Goal: Information Seeking & Learning: Learn about a topic

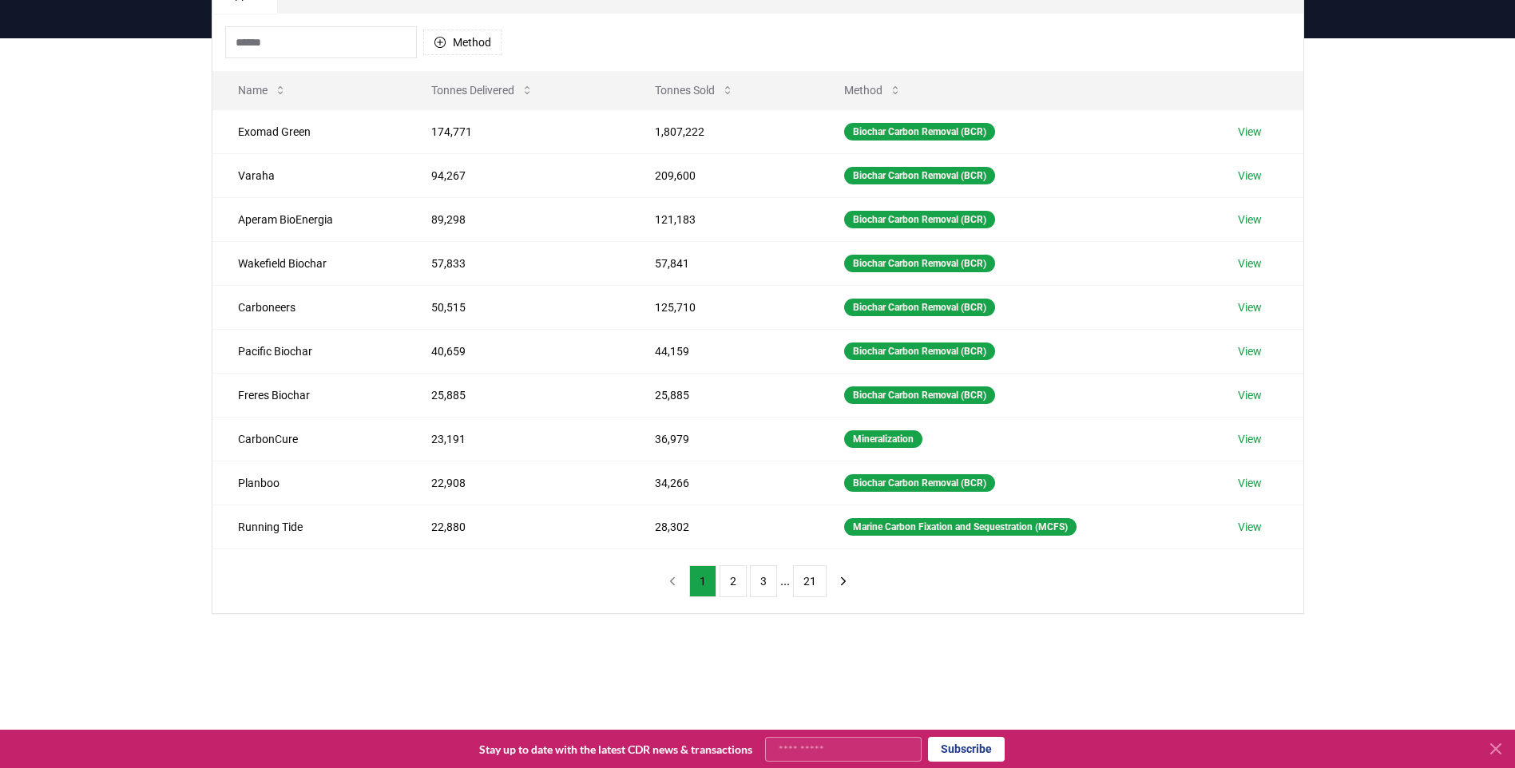
scroll to position [160, 0]
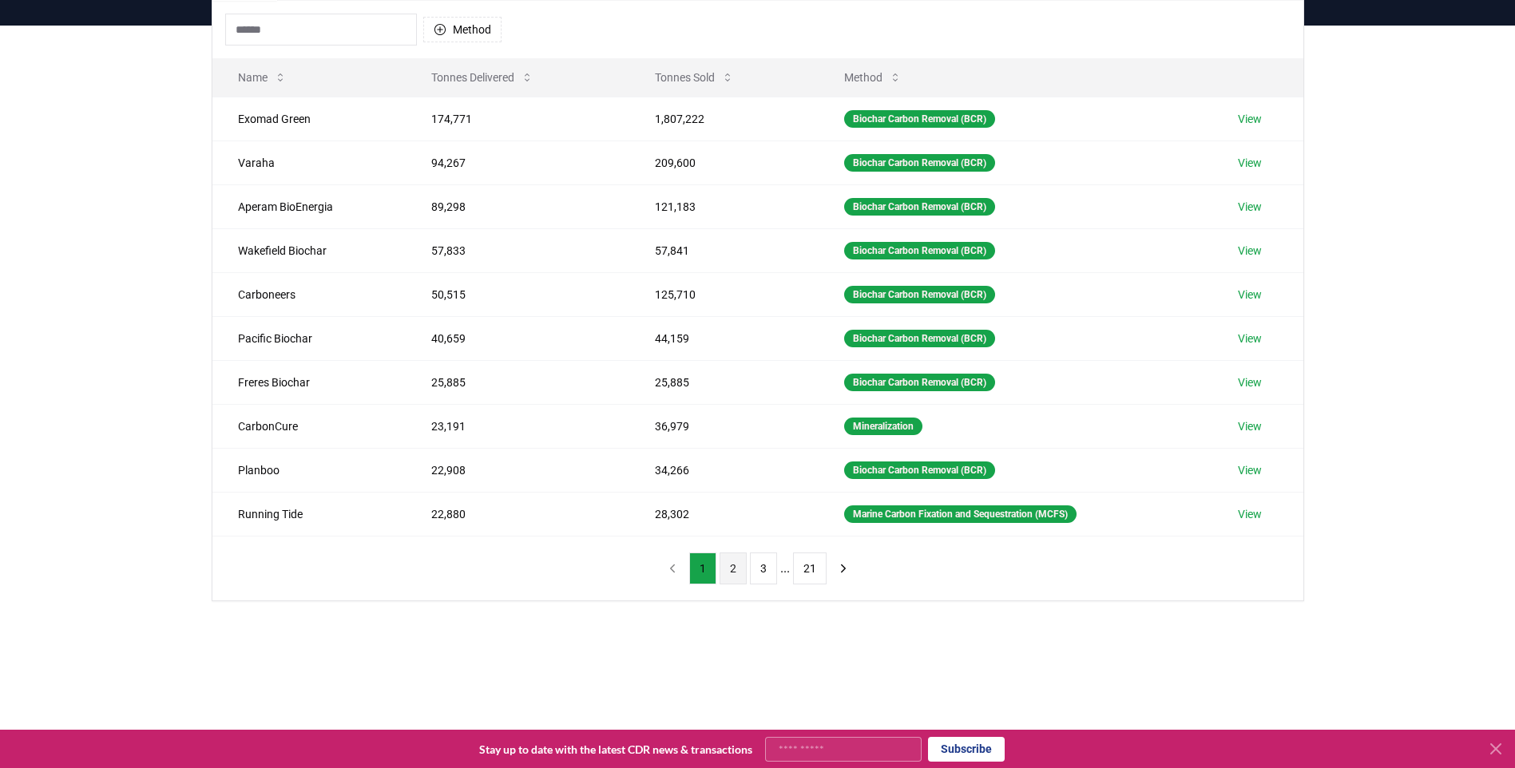
click at [737, 567] on button "2" at bounding box center [733, 569] width 27 height 32
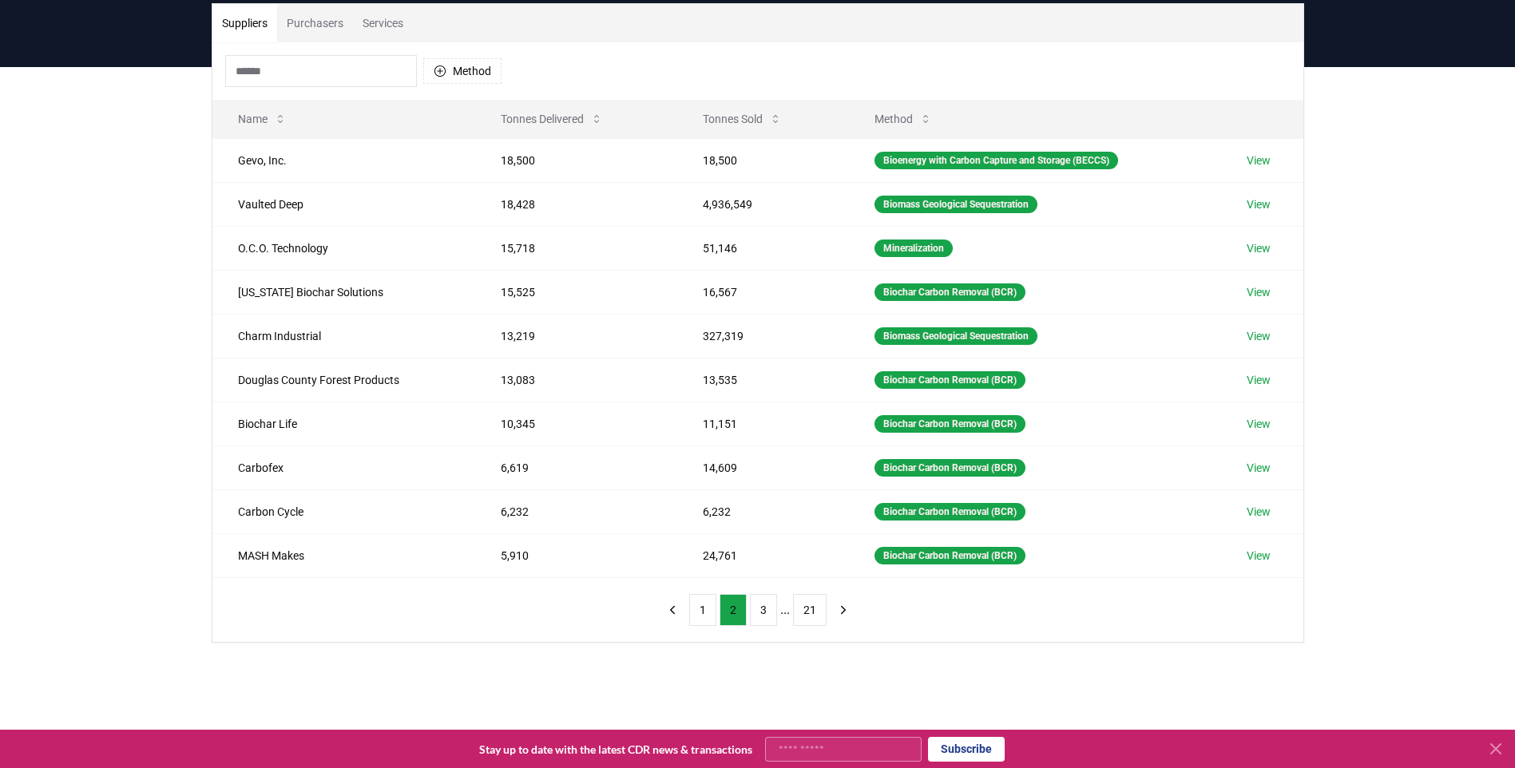
scroll to position [80, 0]
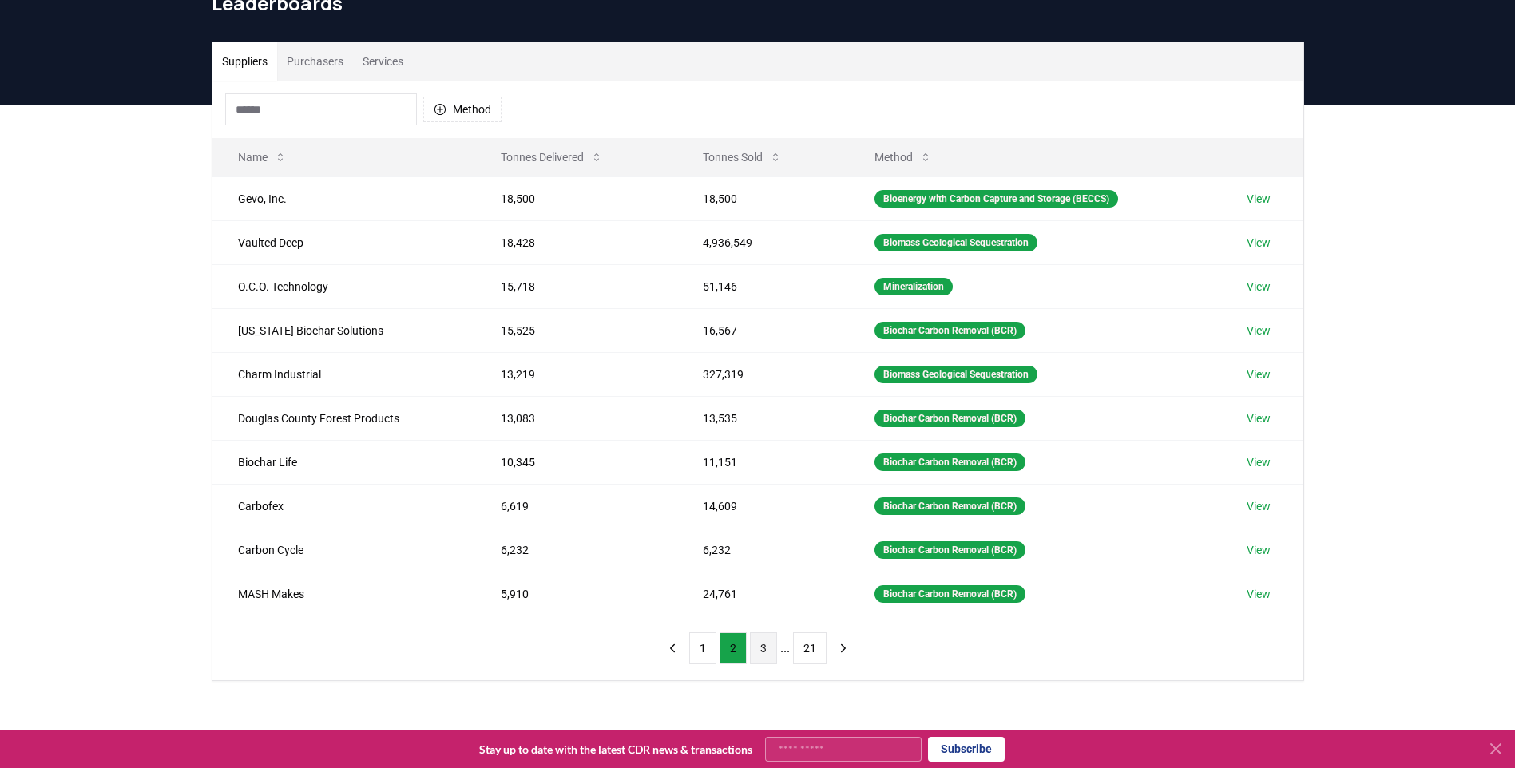
click at [762, 647] on button "3" at bounding box center [763, 649] width 27 height 32
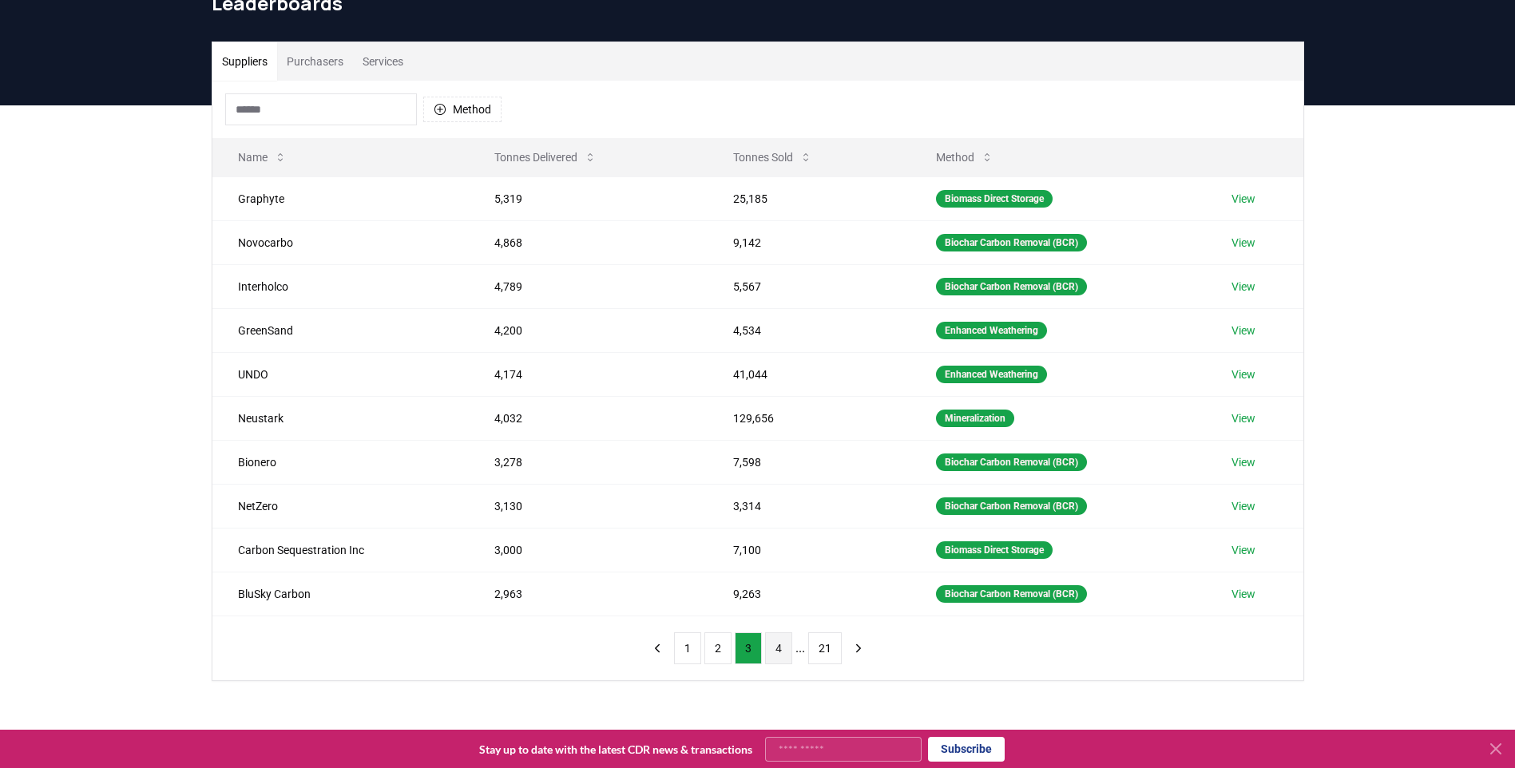
click at [776, 646] on button "4" at bounding box center [778, 649] width 27 height 32
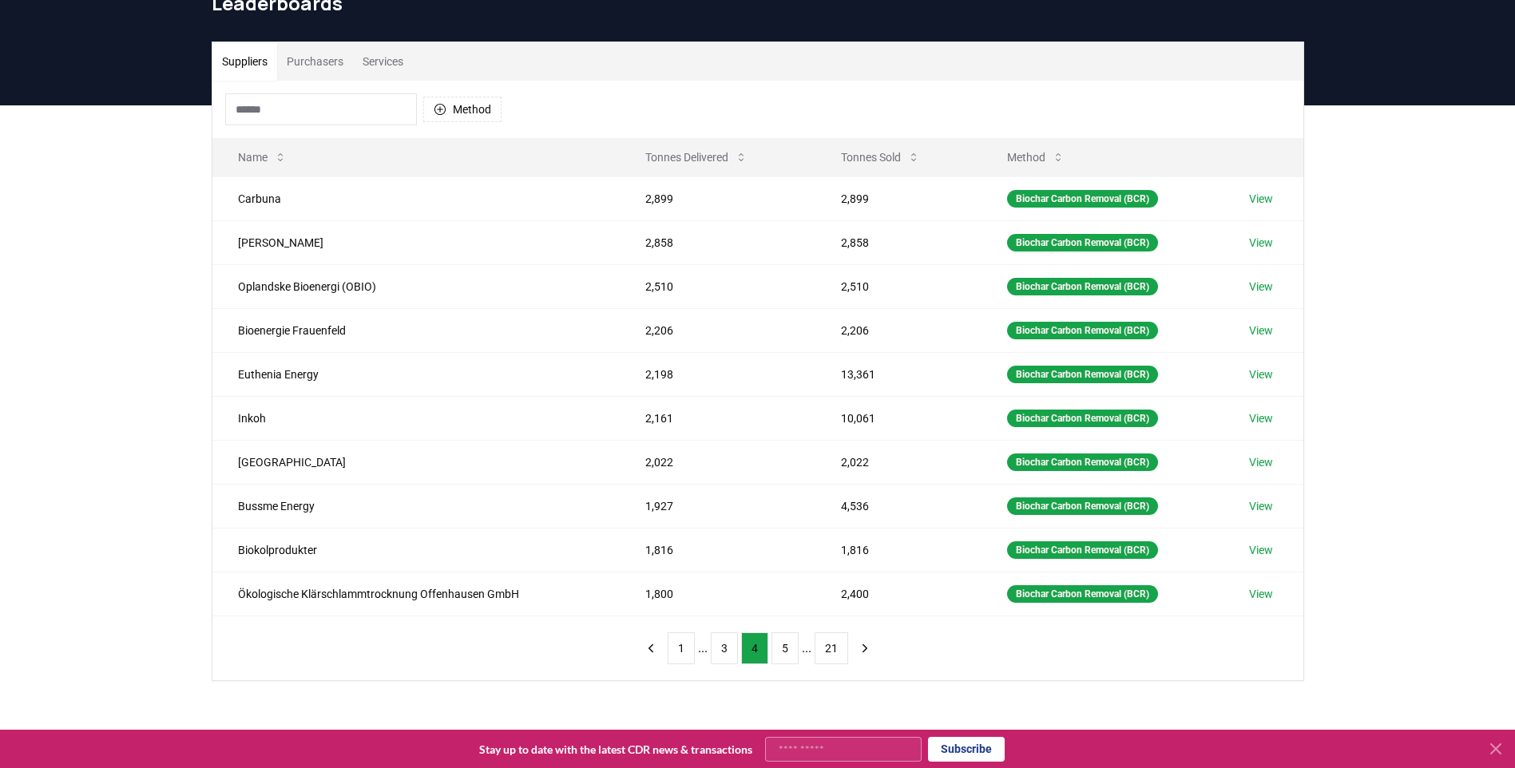
click at [313, 62] on button "Purchasers" at bounding box center [315, 61] width 76 height 38
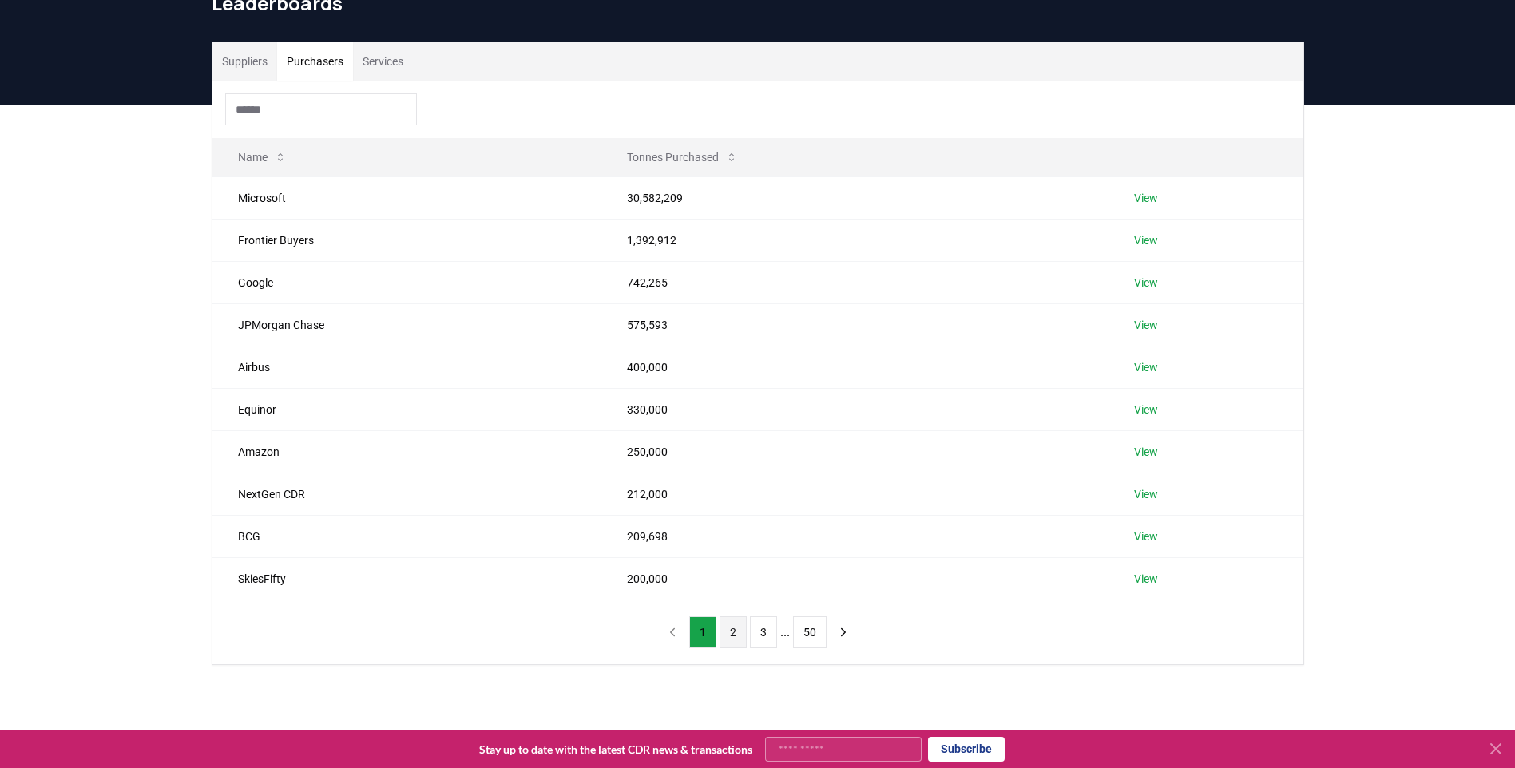
click at [736, 635] on button "2" at bounding box center [733, 633] width 27 height 32
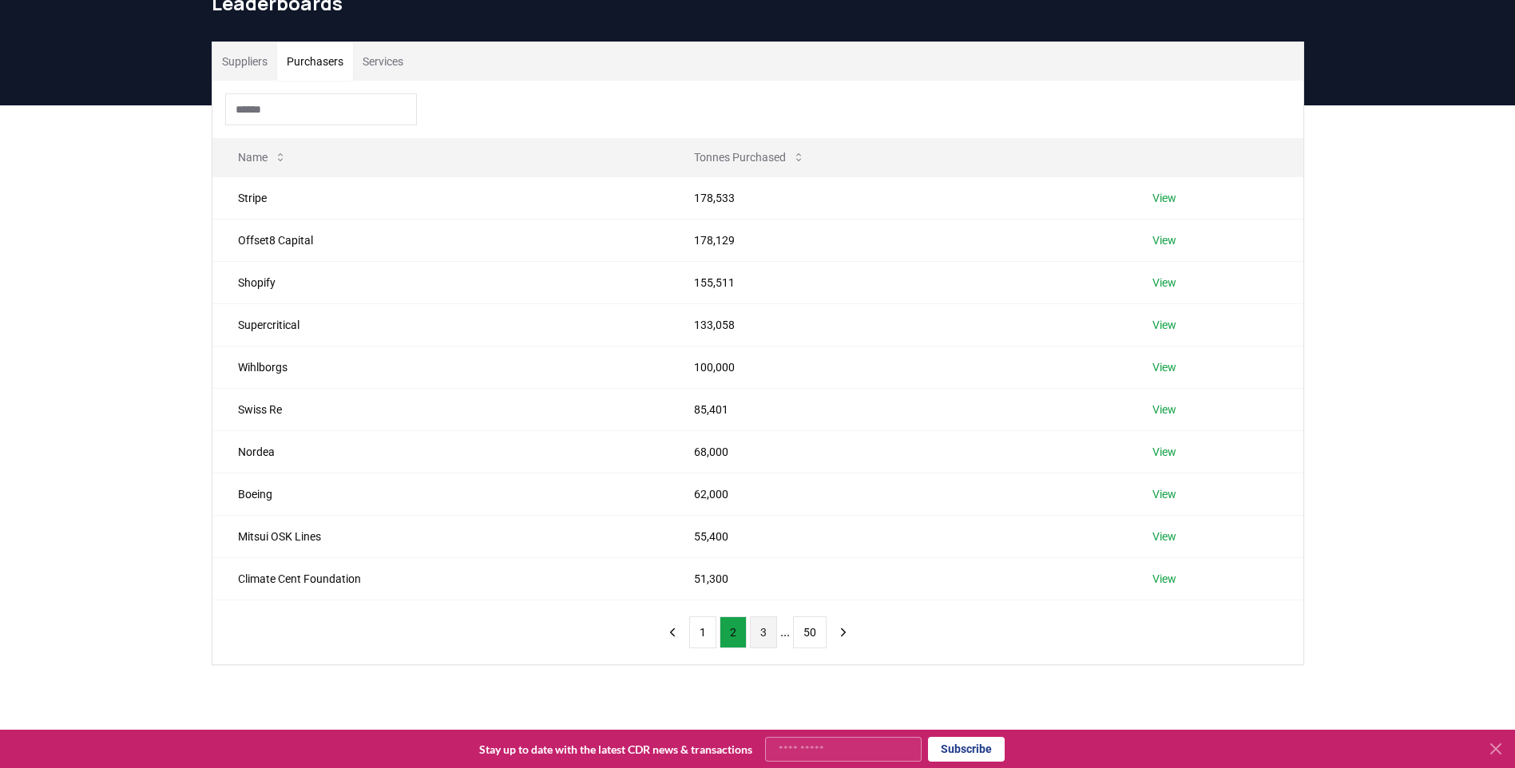
click at [767, 634] on button "3" at bounding box center [763, 633] width 27 height 32
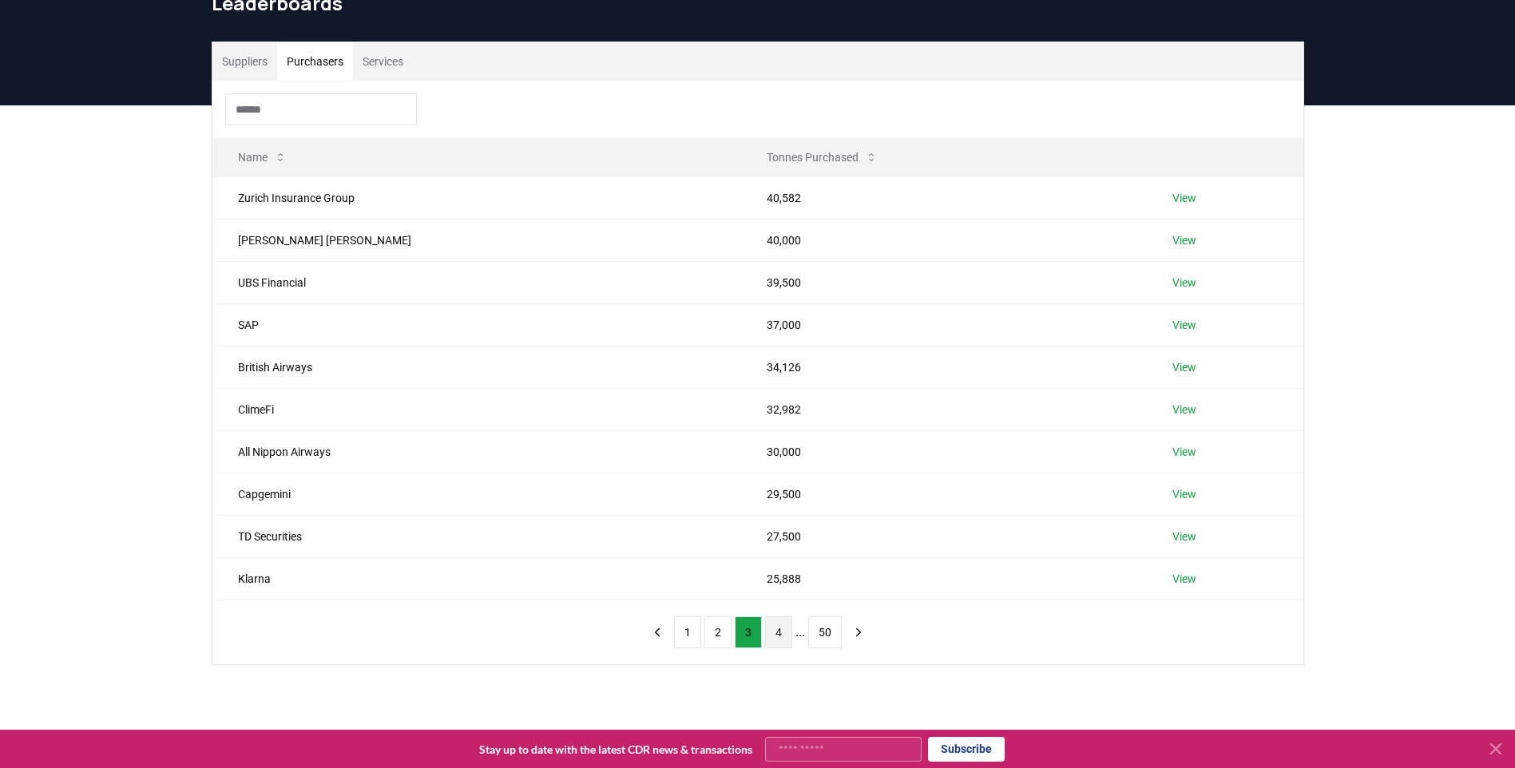
click at [780, 630] on button "4" at bounding box center [778, 633] width 27 height 32
